Goal: Information Seeking & Learning: Learn about a topic

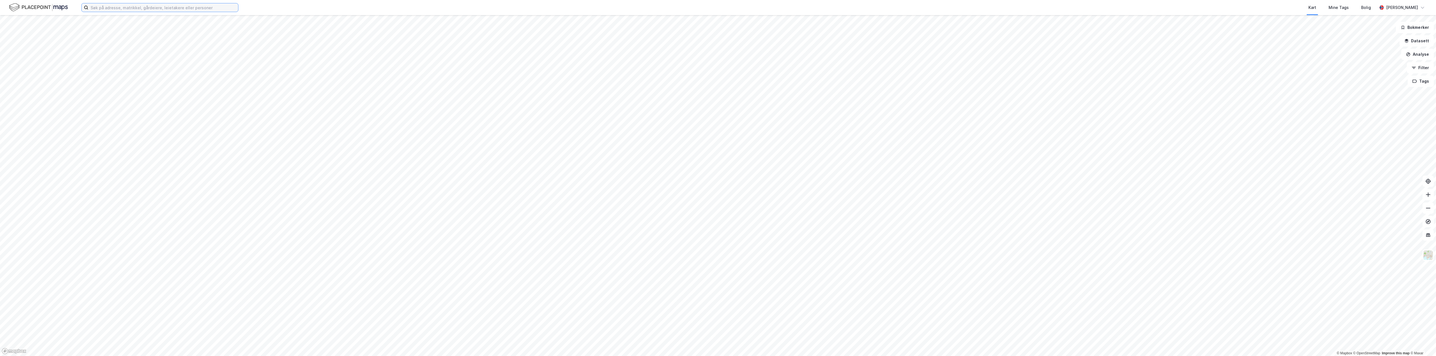
click at [135, 8] on input at bounding box center [163, 7] width 150 height 8
paste input "[PERSON_NAME] & CO AS"
type input "[PERSON_NAME] & CO AS"
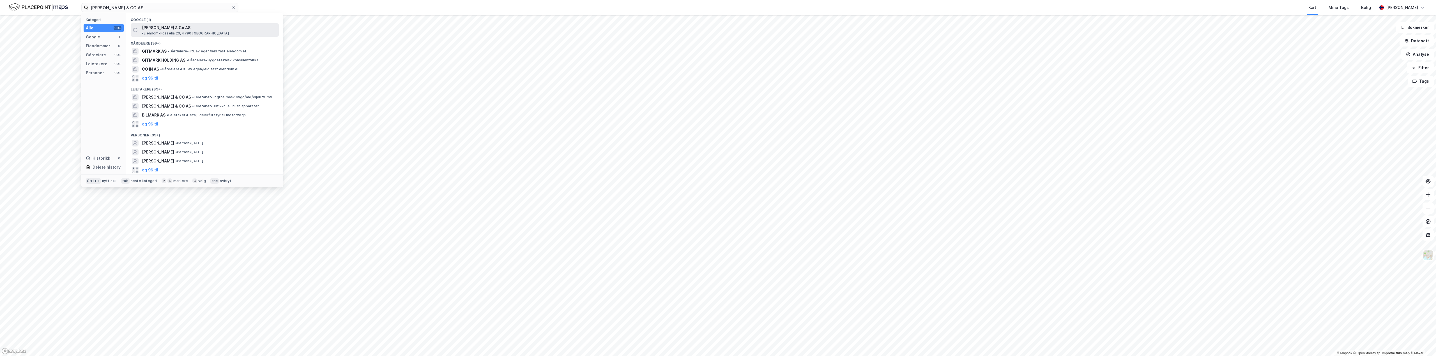
click at [209, 31] on div "[PERSON_NAME] & Co AS • Eiendom • Fosselia 20, 4790 [GEOGRAPHIC_DATA]" at bounding box center [205, 29] width 148 height 13
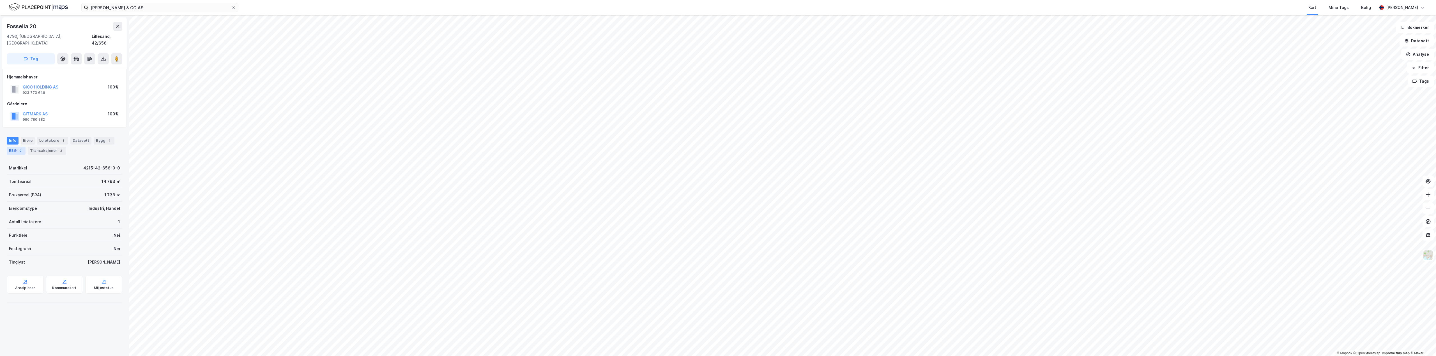
click at [17, 147] on div "ESG 2" at bounding box center [16, 151] width 19 height 8
click at [52, 177] on span "Årlig primærenergibehov" at bounding box center [44, 182] width 41 height 10
click at [26, 137] on div "Eiere" at bounding box center [28, 141] width 14 height 8
click at [27, 147] on div "Transaksjoner 3" at bounding box center [26, 151] width 38 height 8
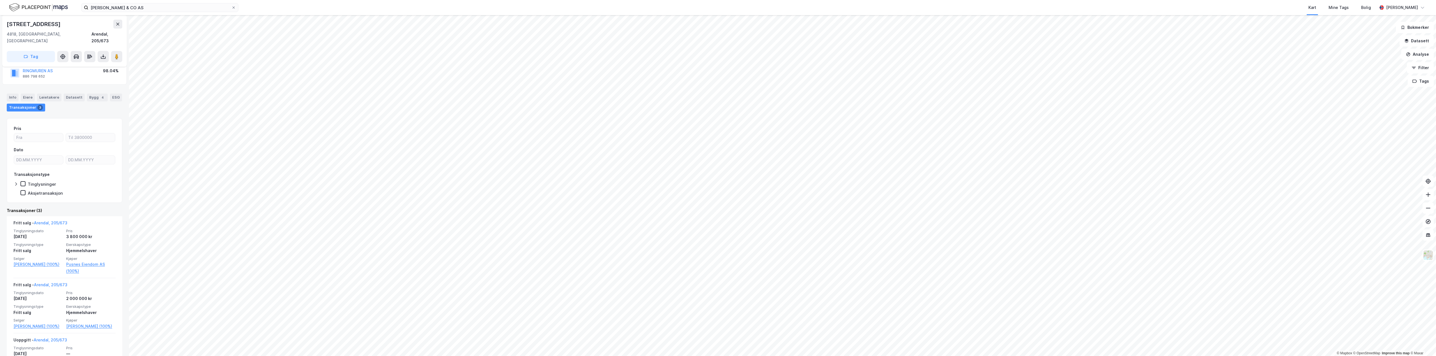
scroll to position [56, 0]
